Goal: Task Accomplishment & Management: Manage account settings

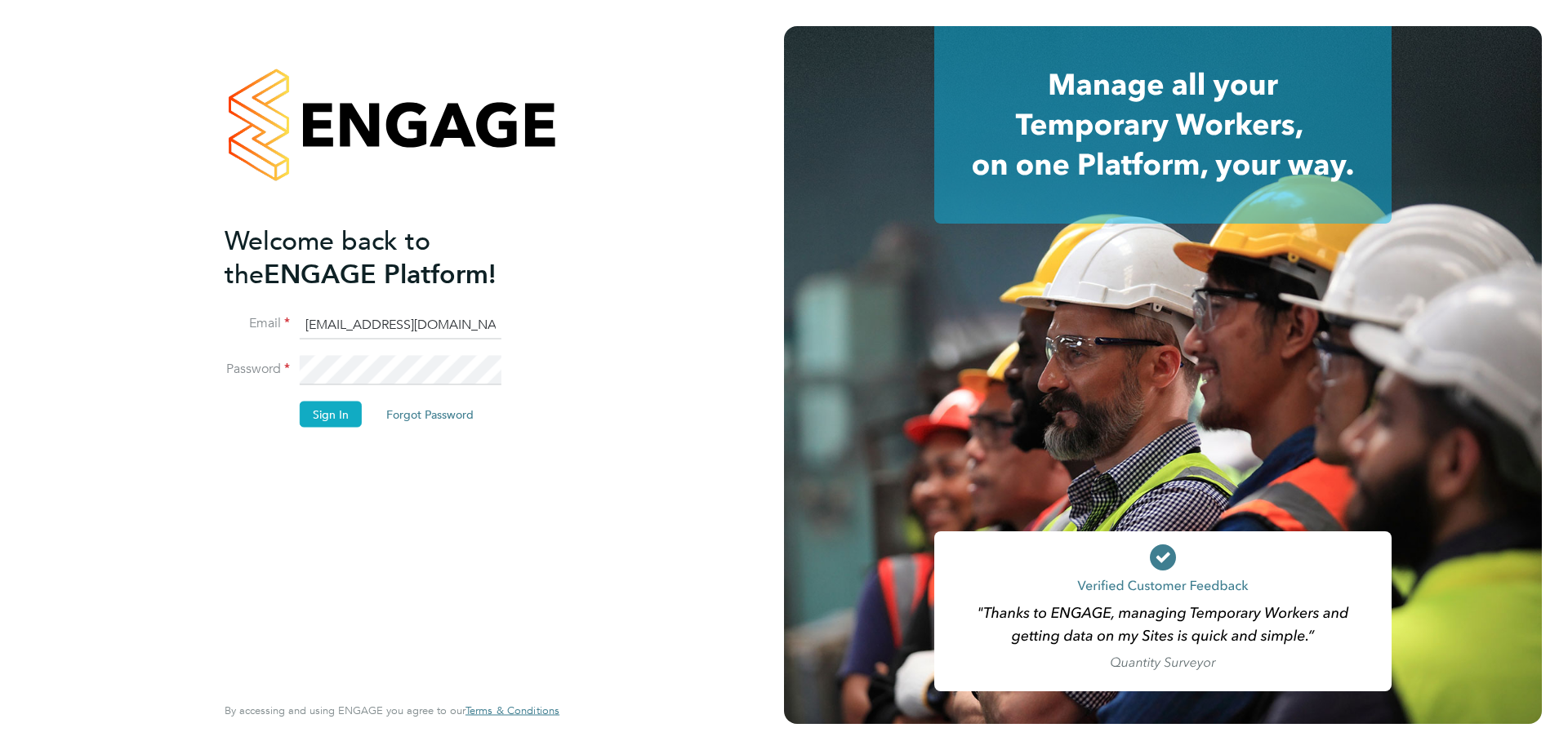
click at [336, 413] on button "Sign In" at bounding box center [330, 414] width 62 height 26
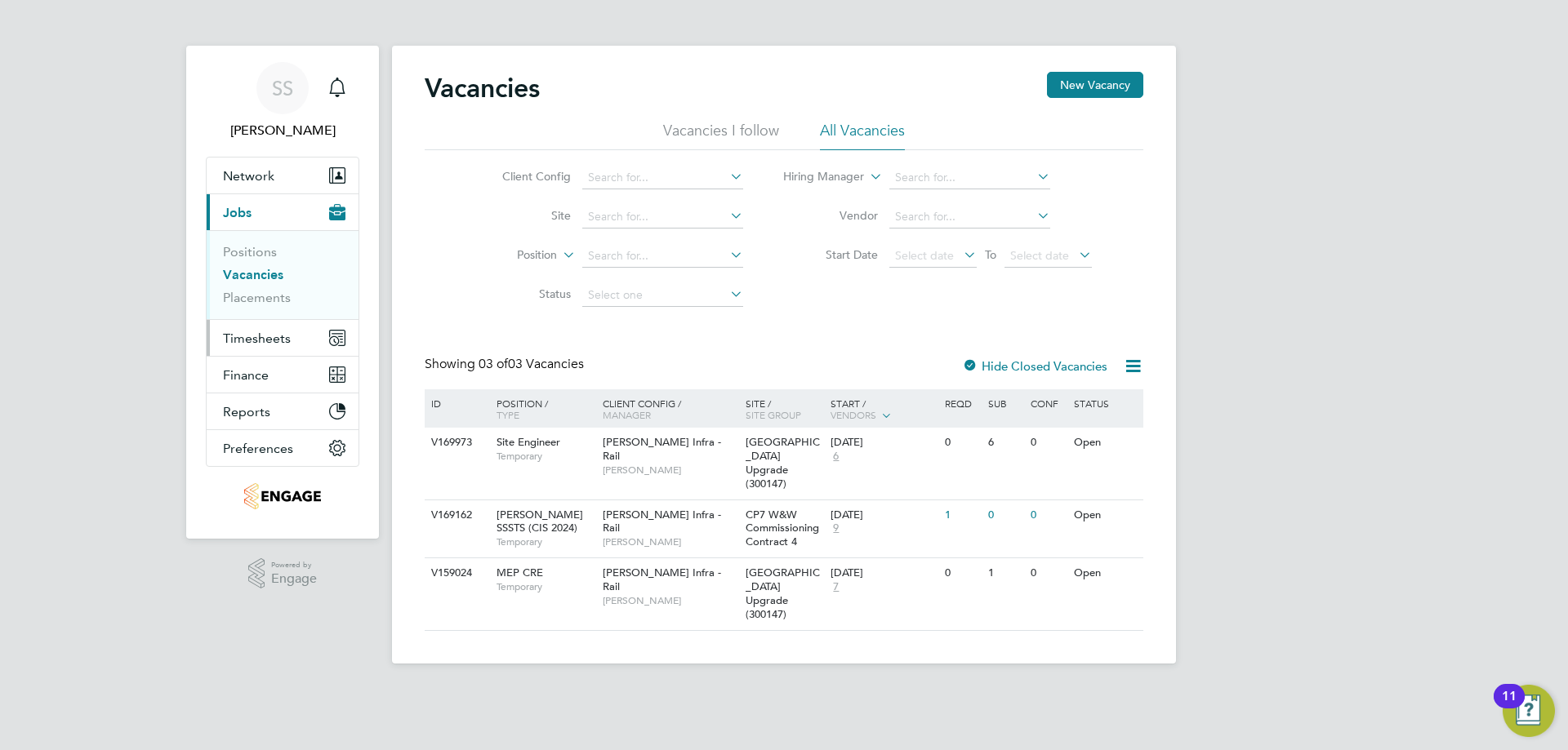
click at [246, 339] on span "Timesheets" at bounding box center [257, 337] width 68 height 15
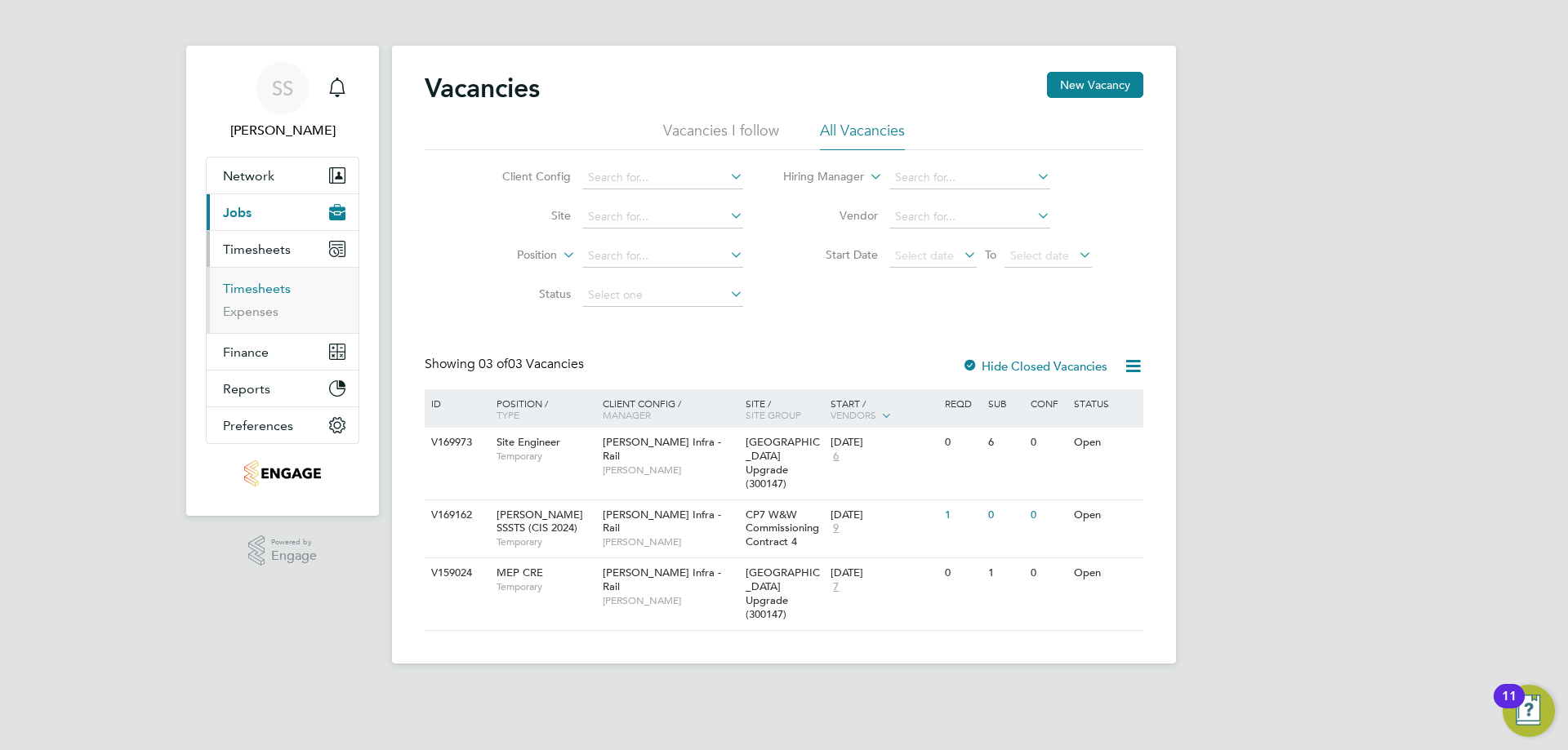
click at [273, 285] on link "Timesheets" at bounding box center [257, 288] width 68 height 15
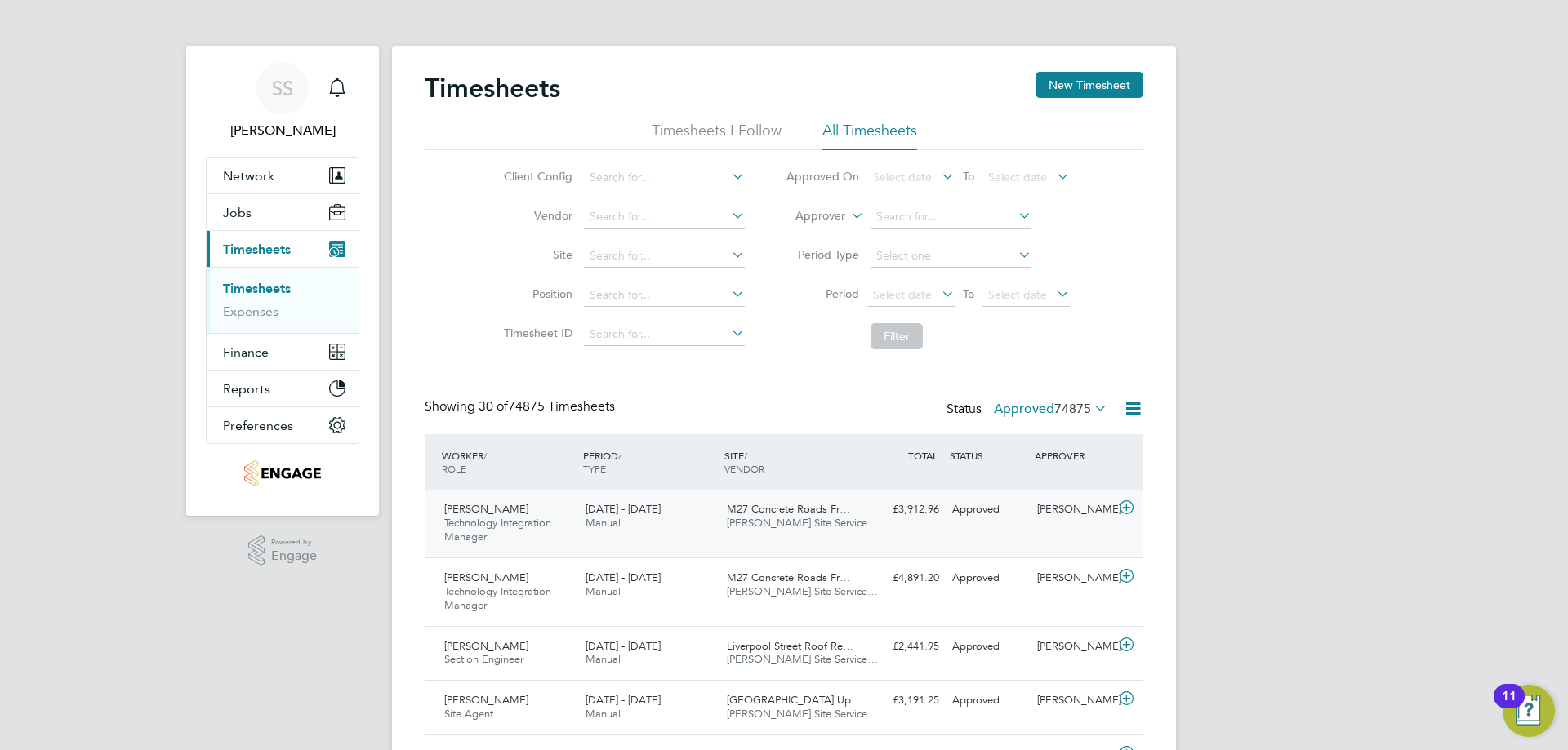
click at [962, 534] on div "Anthony Leongson Technology Integration Manager 23 - 29 Aug 2025 23 - 29 Aug 20…" at bounding box center [784, 524] width 719 height 68
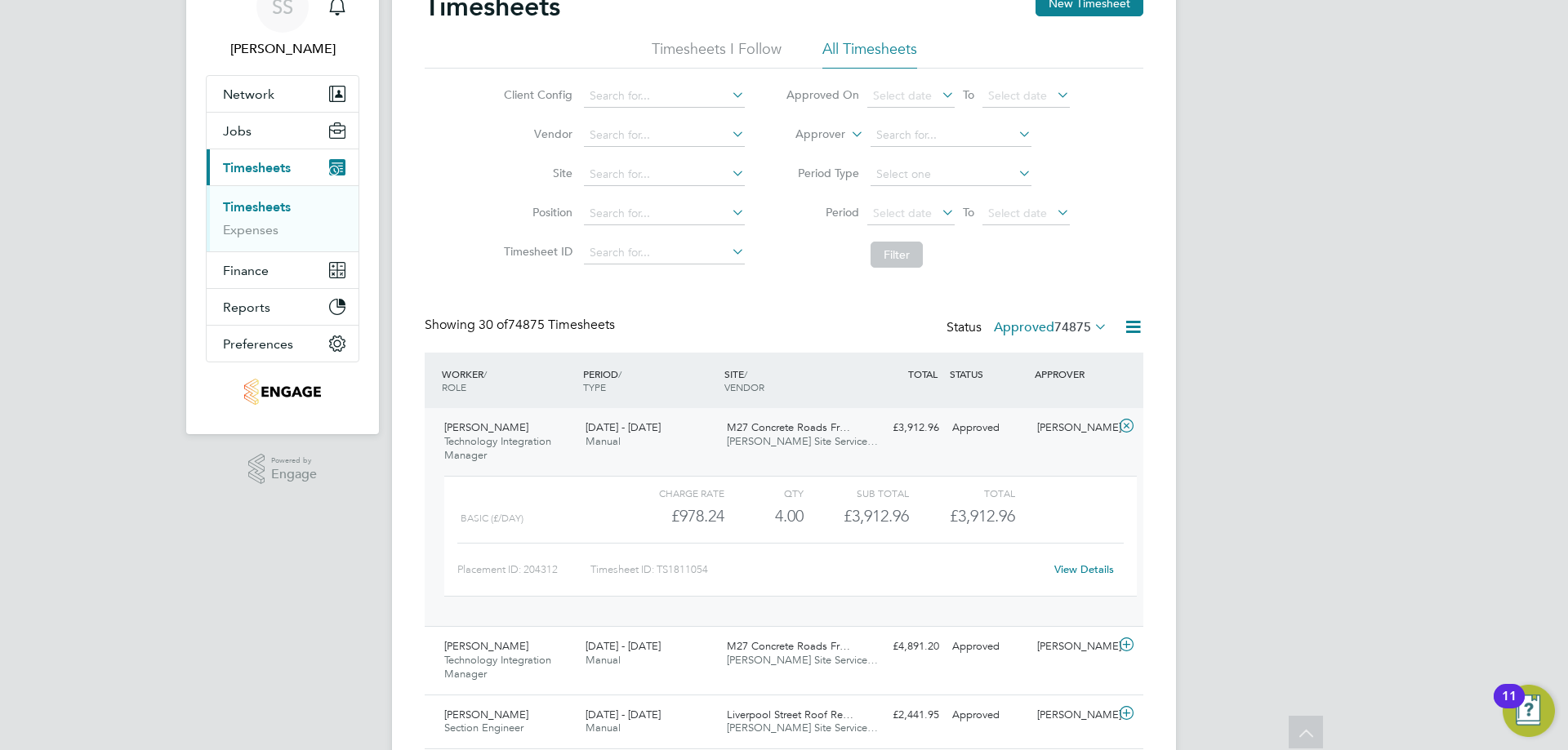
click at [1083, 570] on link "View Details" at bounding box center [1084, 569] width 60 height 14
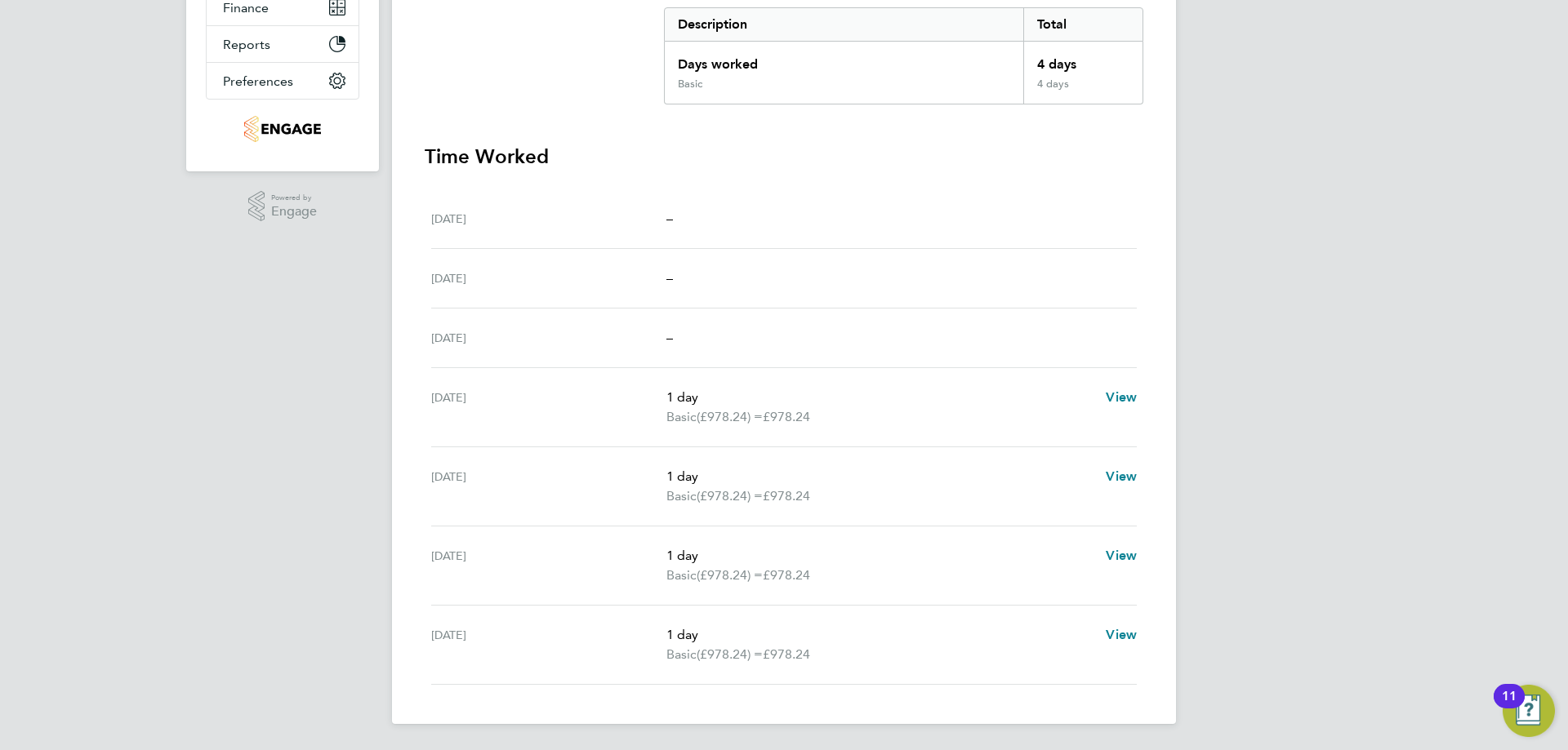
scroll to position [99, 0]
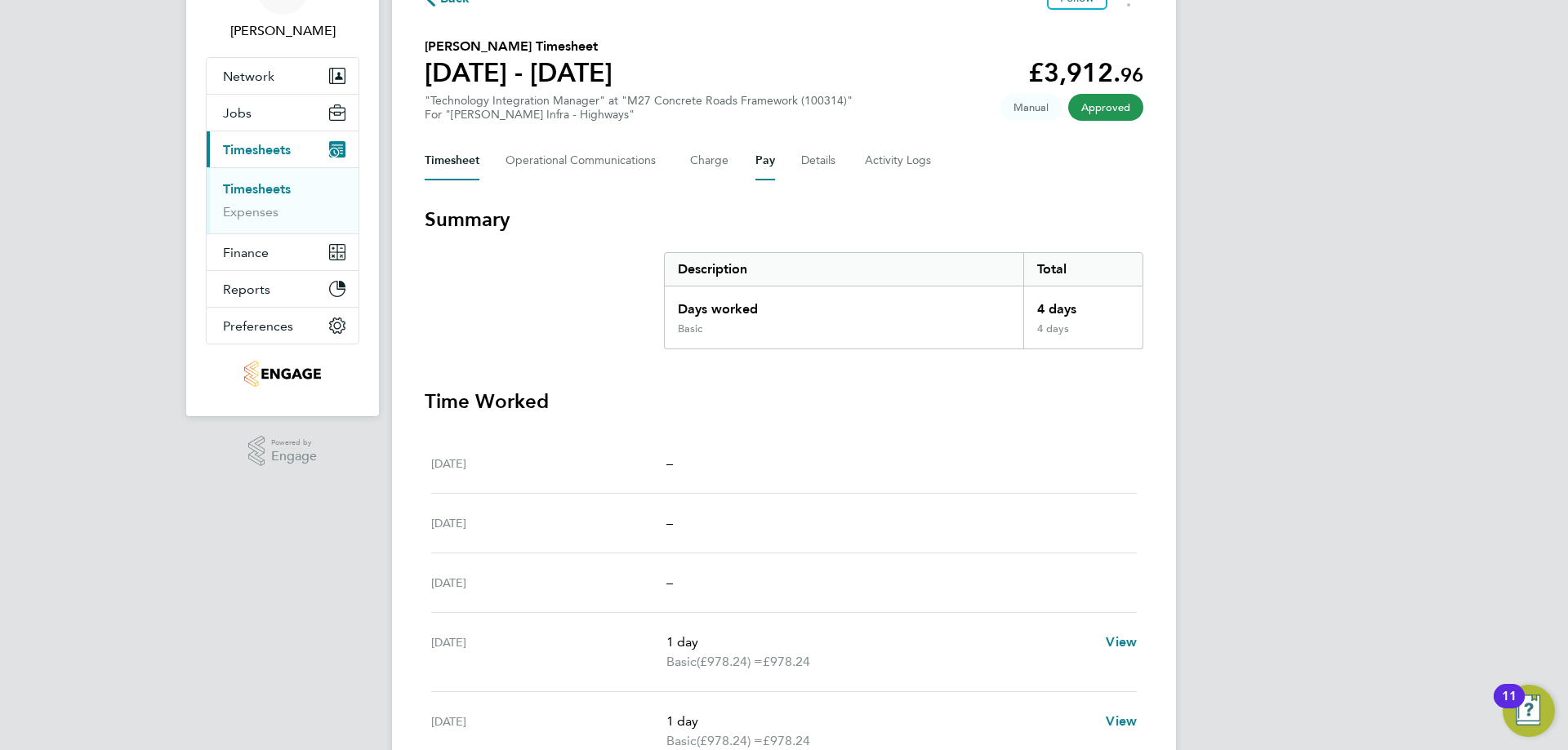
click at [766, 163] on button "Pay" at bounding box center [766, 161] width 20 height 39
